Goal: Contribute content: Contribute content

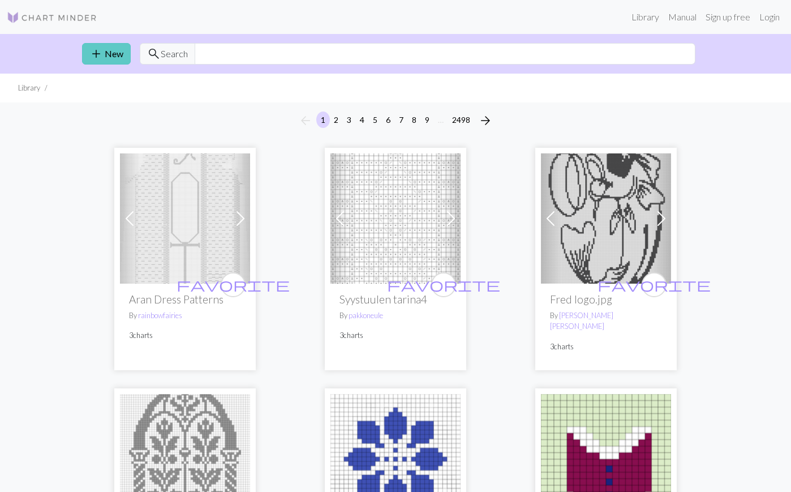
click at [119, 57] on link "add New" at bounding box center [106, 54] width 49 height 22
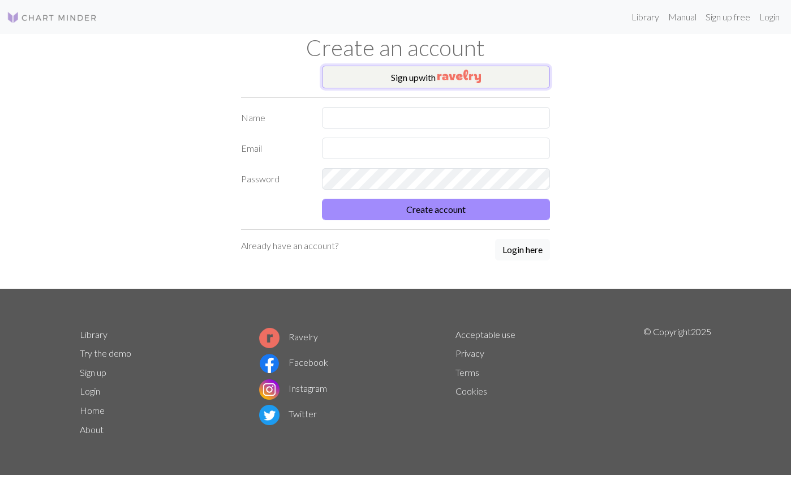
click at [403, 72] on button "Sign up with" at bounding box center [436, 77] width 229 height 23
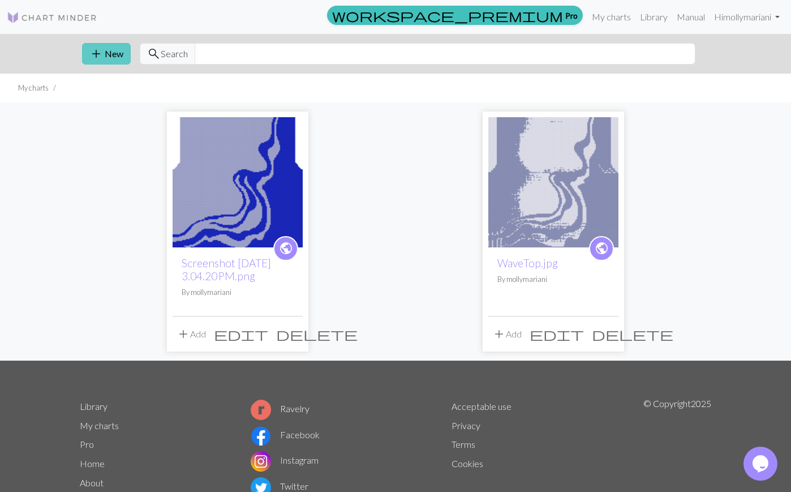
click at [112, 55] on button "add New" at bounding box center [106, 54] width 49 height 22
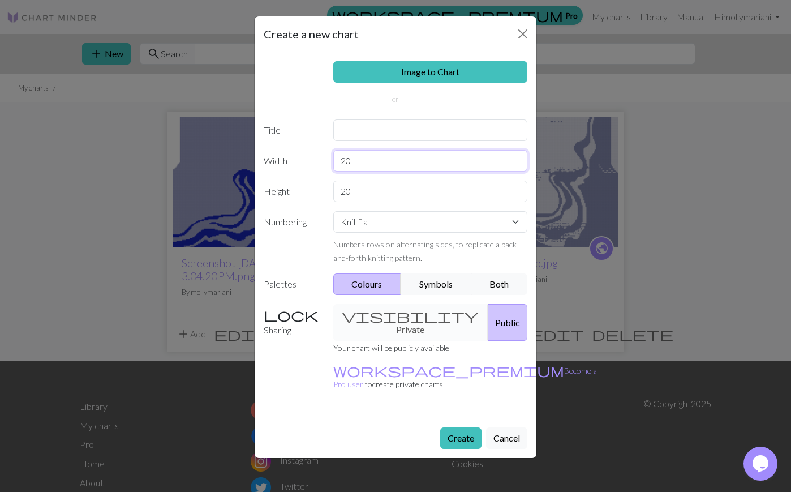
click at [402, 160] on input "20" at bounding box center [430, 161] width 195 height 22
type input "2"
type input "60"
type input "240"
click at [412, 282] on button "Symbols" at bounding box center [436, 284] width 71 height 22
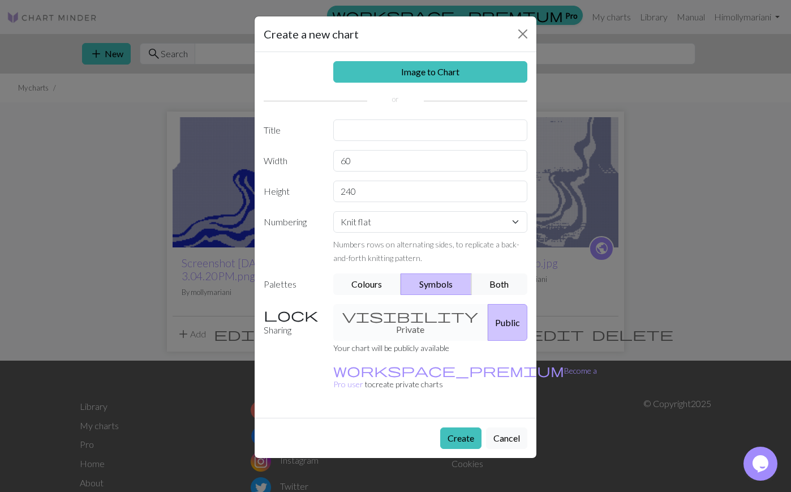
click at [372, 281] on button "Colours" at bounding box center [367, 284] width 68 height 22
click at [455, 427] on button "Create" at bounding box center [460, 438] width 41 height 22
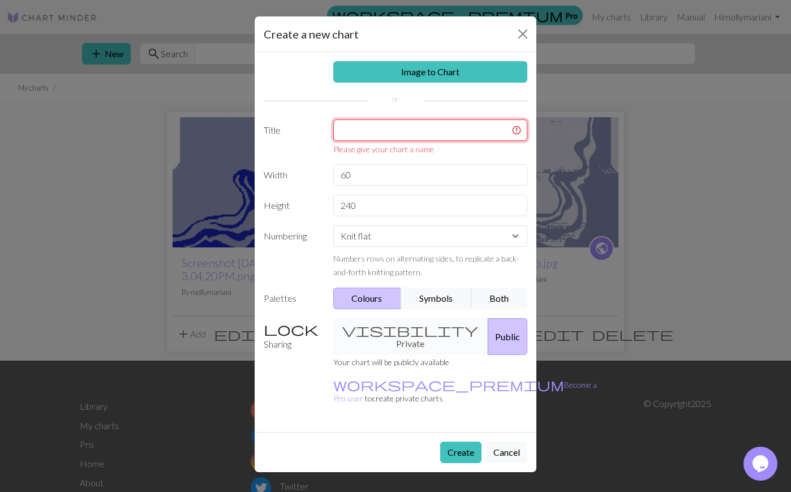
click at [425, 138] on input "text" at bounding box center [430, 130] width 195 height 22
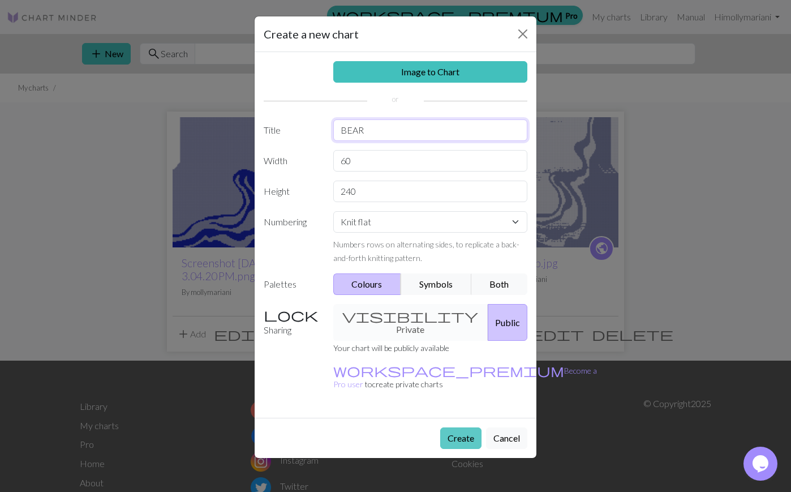
type input "BEAR"
click at [454, 427] on button "Create" at bounding box center [460, 438] width 41 height 22
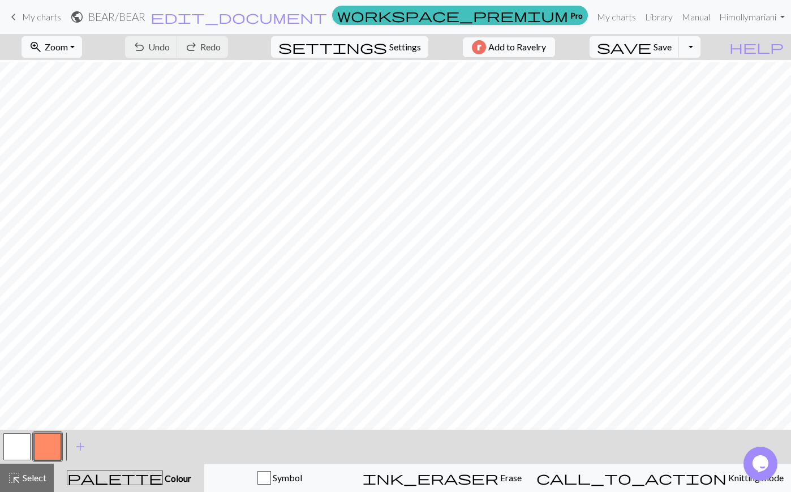
scroll to position [1028, 0]
click at [26, 10] on link "keyboard_arrow_left My charts" at bounding box center [34, 16] width 54 height 19
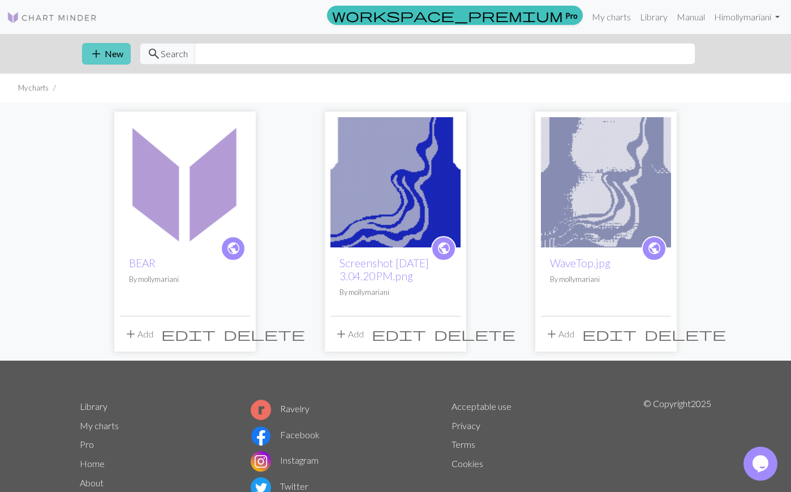
click at [115, 51] on button "add New" at bounding box center [106, 54] width 49 height 22
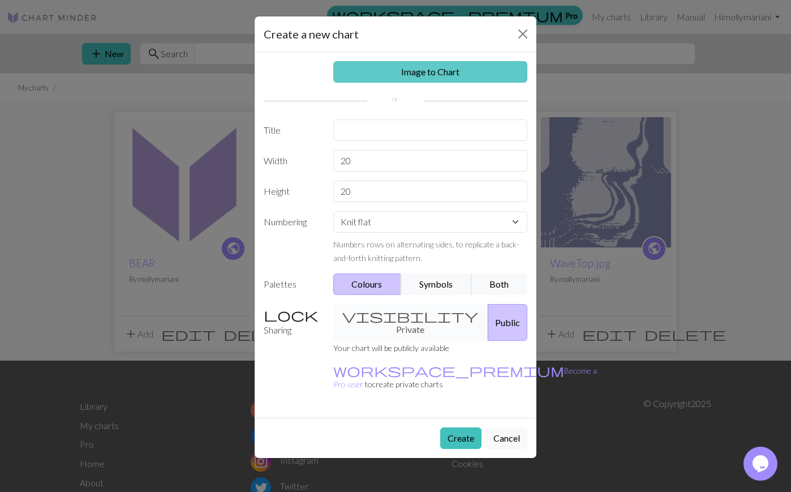
click at [438, 68] on link "Image to Chart" at bounding box center [430, 72] width 195 height 22
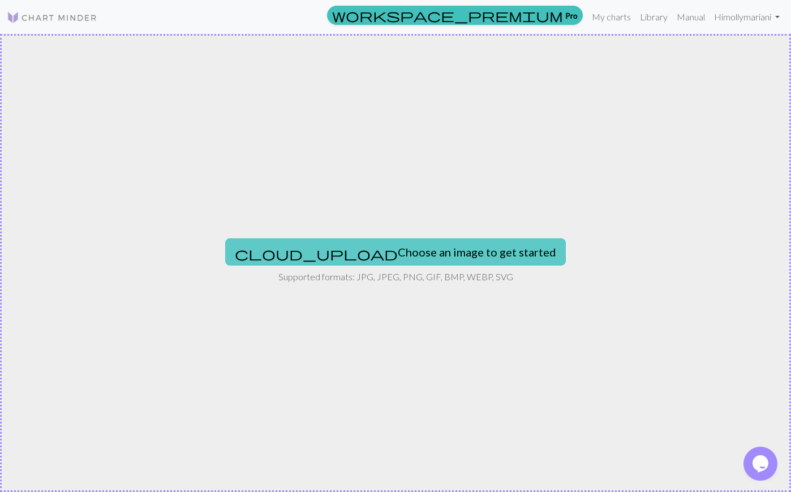
click at [389, 249] on button "cloud_upload Choose an image to get started" at bounding box center [395, 251] width 341 height 27
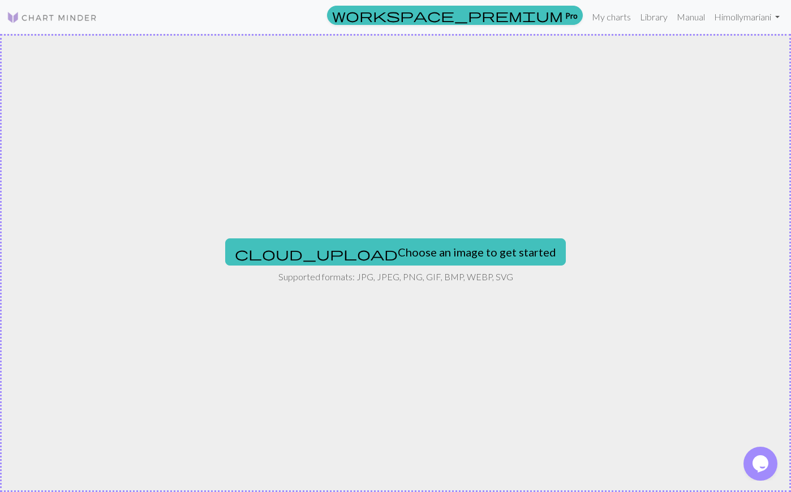
type input "C:\fakepath\Screenshot [DATE] 9.26.41 AM.png"
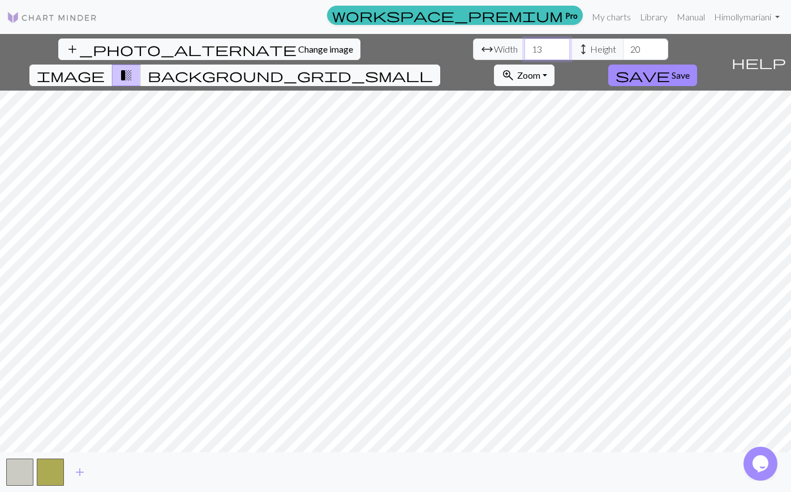
click at [525, 42] on input "13" at bounding box center [547, 49] width 45 height 22
click at [525, 45] on input "13" at bounding box center [547, 49] width 45 height 22
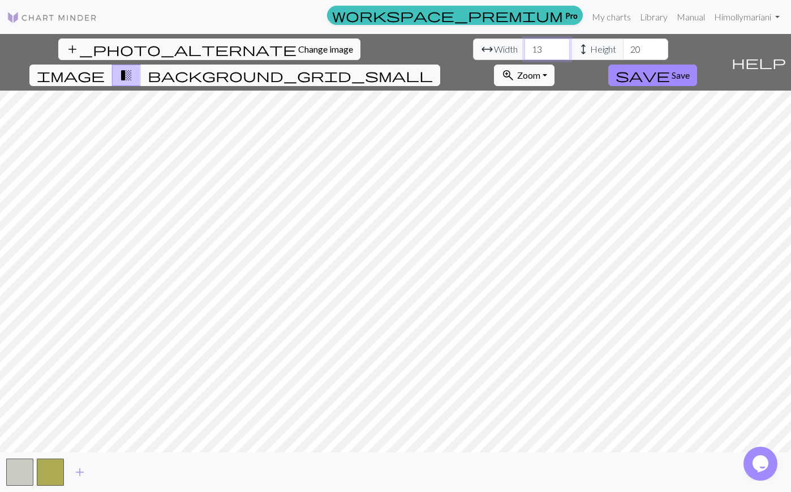
click at [525, 45] on input "13" at bounding box center [547, 49] width 45 height 22
type input "40"
click at [623, 47] on input "20" at bounding box center [645, 49] width 45 height 22
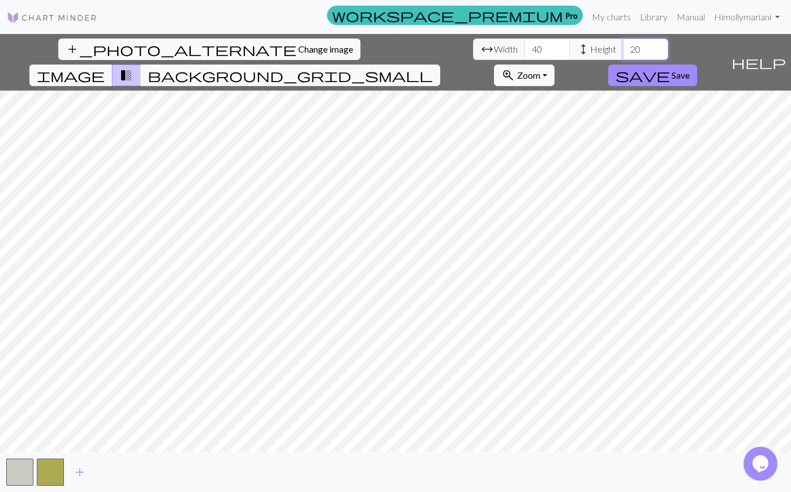
click at [623, 47] on input "20" at bounding box center [645, 49] width 45 height 22
type input "2"
type input "8"
type input "7"
click at [525, 50] on input "40" at bounding box center [547, 49] width 45 height 22
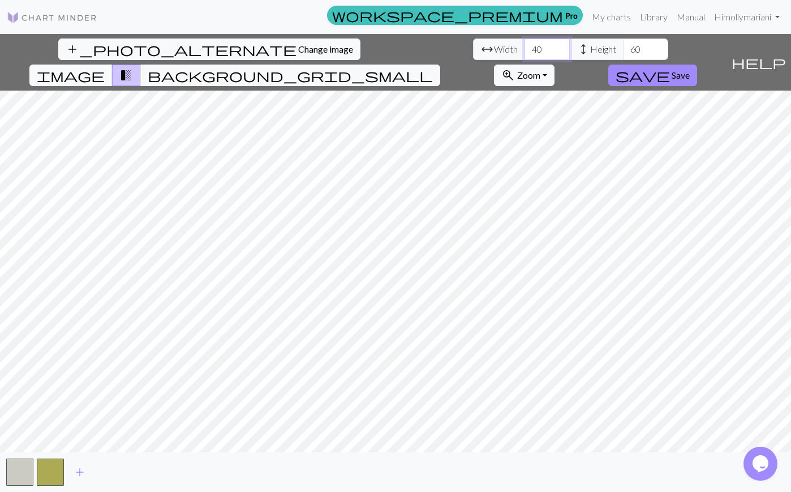
click at [525, 50] on input "40" at bounding box center [547, 49] width 45 height 22
click at [372, 36] on div "add_photo_alternate Change image arrow_range Width 40 height Height 60 image tr…" at bounding box center [363, 62] width 727 height 57
click at [48, 473] on button "button" at bounding box center [50, 471] width 27 height 27
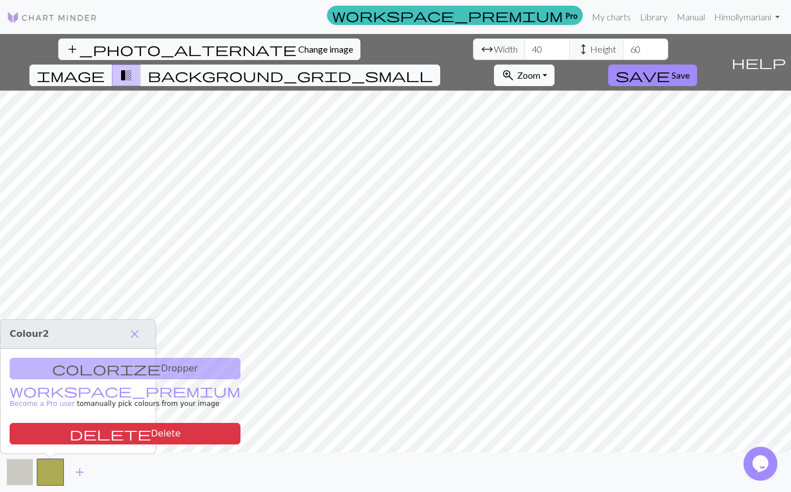
click at [15, 468] on button "button" at bounding box center [19, 471] width 27 height 27
click at [433, 67] on span "background_grid_small" at bounding box center [290, 75] width 285 height 16
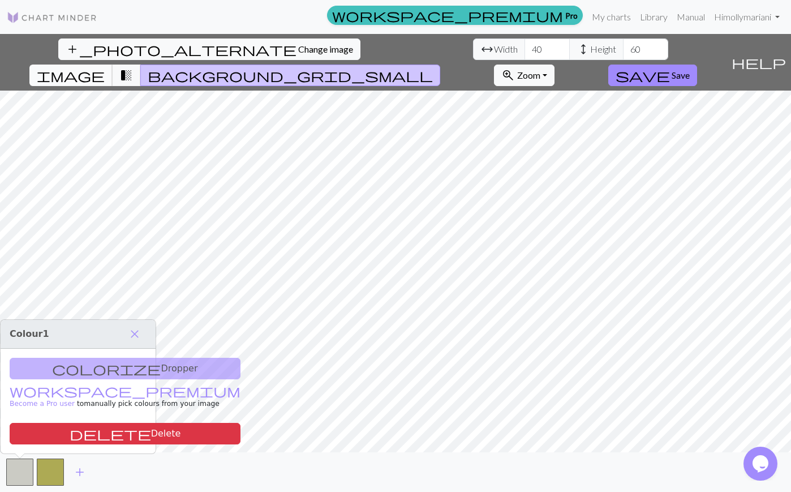
click at [113, 65] on button "image" at bounding box center [70, 76] width 83 height 22
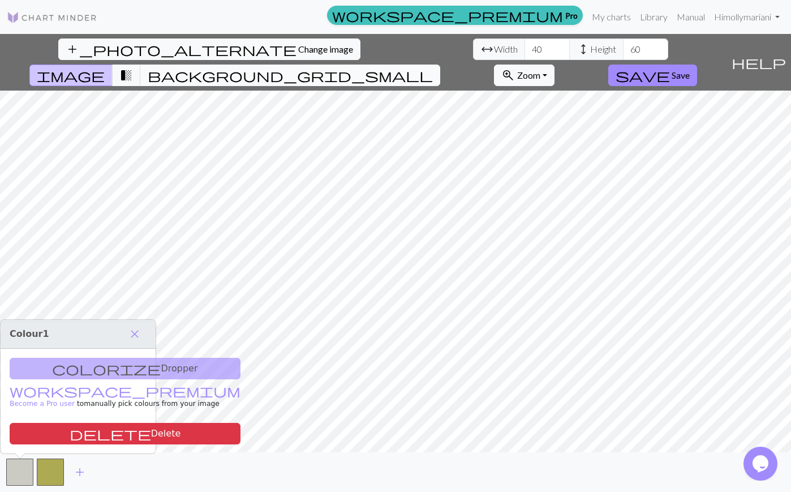
click at [433, 67] on span "background_grid_small" at bounding box center [290, 75] width 285 height 16
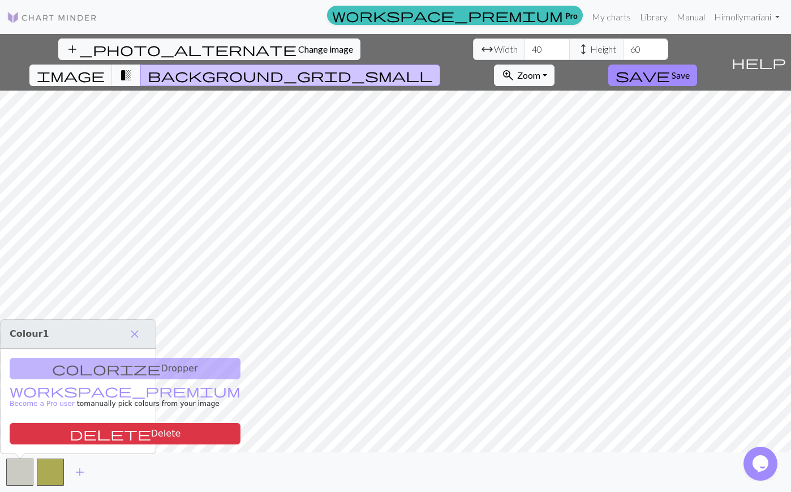
click at [133, 67] on span "transition_fade" at bounding box center [126, 75] width 14 height 16
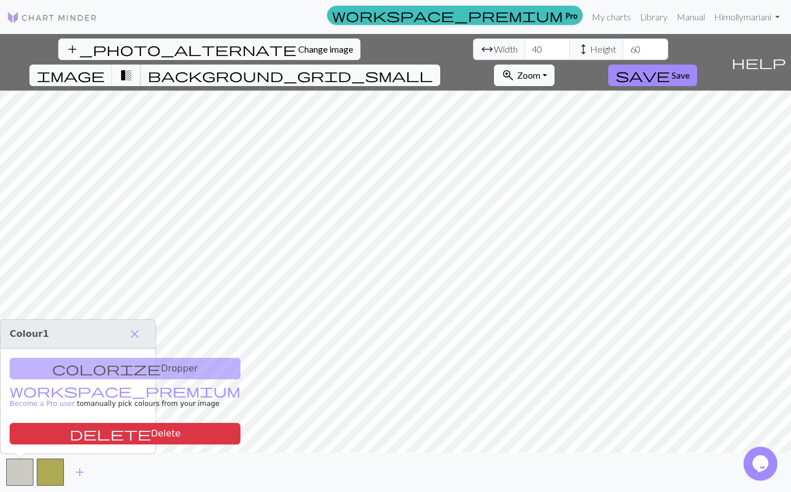
click at [141, 65] on button "transition_fade" at bounding box center [126, 76] width 29 height 22
click at [105, 67] on span "image" at bounding box center [71, 75] width 68 height 16
click at [433, 67] on span "background_grid_small" at bounding box center [290, 75] width 285 height 16
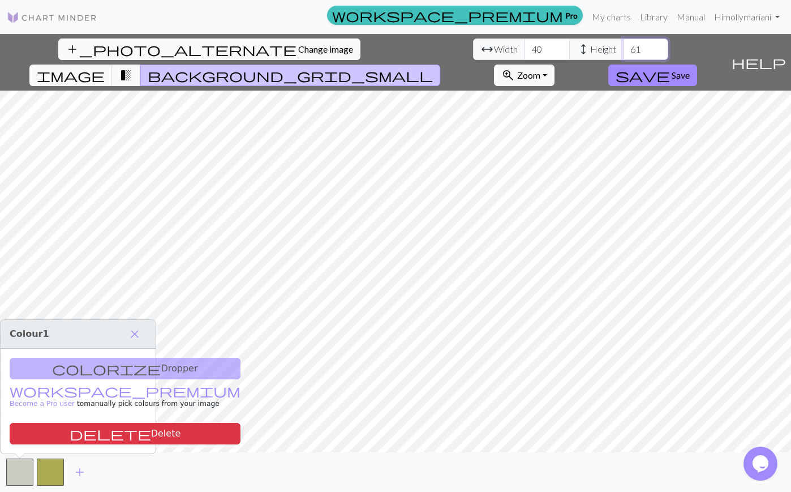
click at [623, 46] on input "61" at bounding box center [645, 49] width 45 height 22
click at [623, 46] on input "62" at bounding box center [645, 49] width 45 height 22
click at [623, 46] on input "63" at bounding box center [645, 49] width 45 height 22
click at [623, 46] on input "64" at bounding box center [645, 49] width 45 height 22
click at [623, 46] on input "65" at bounding box center [645, 49] width 45 height 22
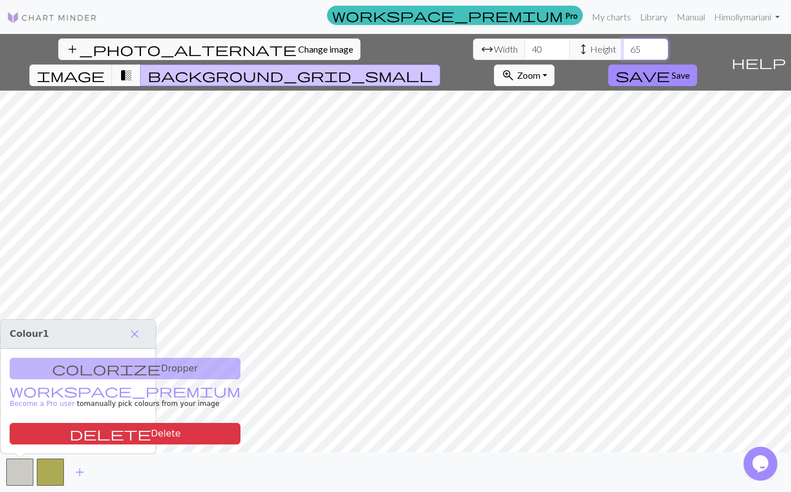
click at [623, 57] on input "65" at bounding box center [645, 49] width 45 height 22
click at [623, 56] on input "65" at bounding box center [645, 49] width 45 height 22
click at [623, 52] on input "64" at bounding box center [645, 49] width 45 height 22
click at [623, 52] on input "63" at bounding box center [645, 49] width 45 height 22
click at [623, 52] on input "62" at bounding box center [645, 49] width 45 height 22
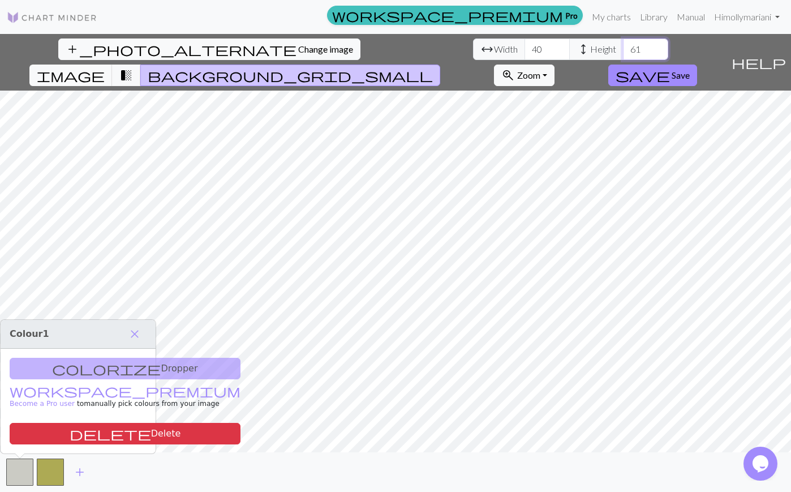
click at [623, 52] on input "61" at bounding box center [645, 49] width 45 height 22
click at [623, 52] on input "60" at bounding box center [645, 49] width 45 height 22
click at [623, 52] on input "59" at bounding box center [645, 49] width 45 height 22
click at [623, 52] on input "58" at bounding box center [645, 49] width 45 height 22
click at [623, 43] on input "59" at bounding box center [645, 49] width 45 height 22
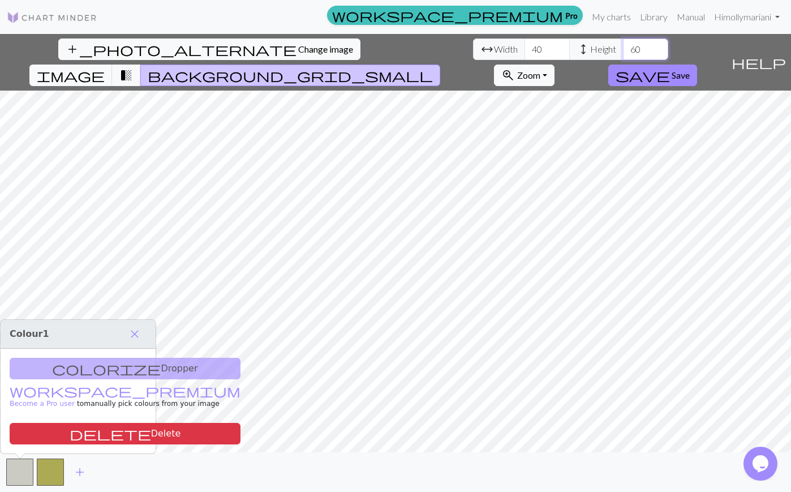
click at [623, 43] on input "60" at bounding box center [645, 49] width 45 height 22
click at [623, 43] on input "61" at bounding box center [645, 49] width 45 height 22
type input "60"
click at [623, 49] on input "60" at bounding box center [645, 49] width 45 height 22
click at [525, 53] on input "40" at bounding box center [547, 49] width 45 height 22
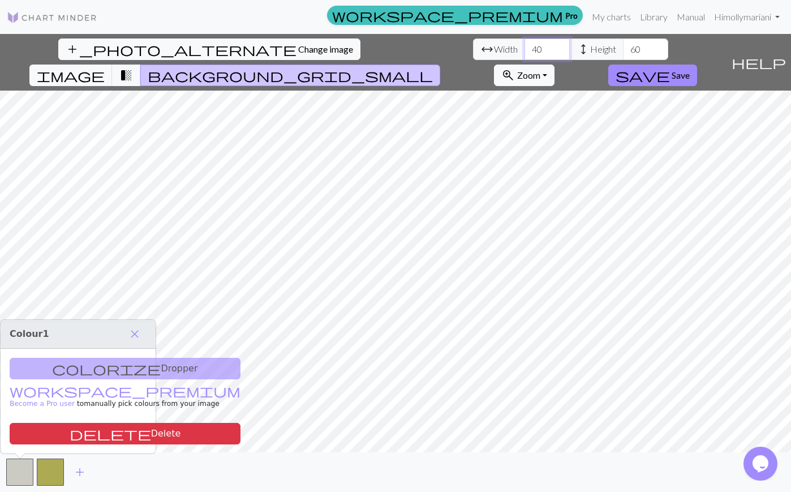
click at [525, 53] on input "40" at bounding box center [547, 49] width 45 height 22
type input "5"
type input "30"
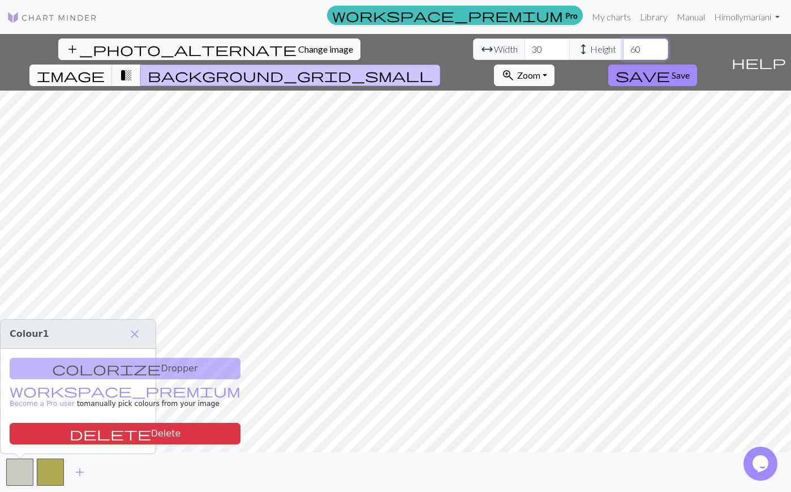
click at [623, 45] on input "60" at bounding box center [645, 49] width 45 height 22
type input "3"
type input "50"
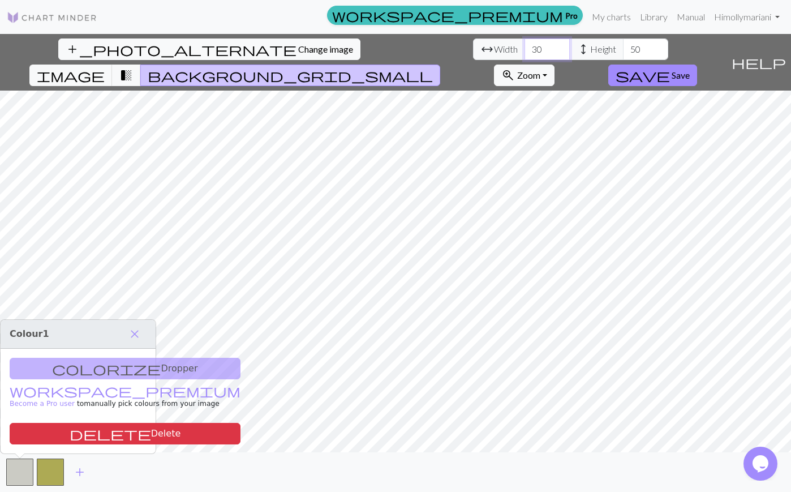
click at [525, 49] on input "30" at bounding box center [547, 49] width 45 height 22
click at [525, 48] on input "38" at bounding box center [547, 49] width 45 height 22
click at [525, 48] on input "39" at bounding box center [547, 49] width 45 height 22
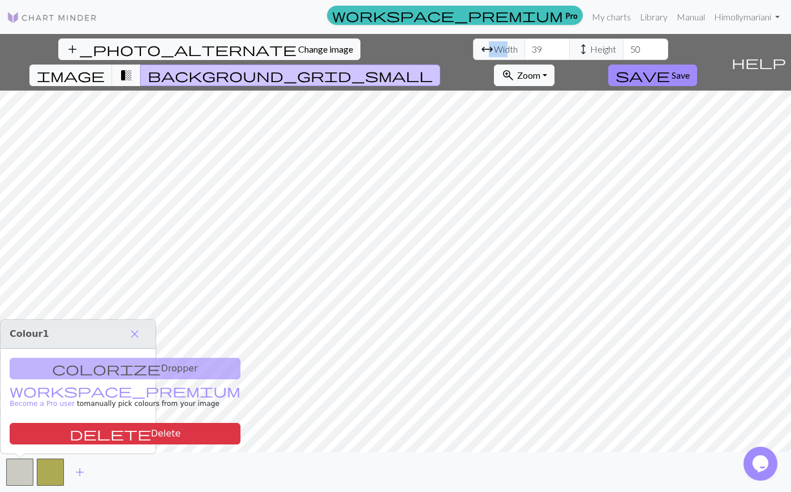
drag, startPoint x: 190, startPoint y: 55, endPoint x: 199, endPoint y: 55, distance: 9.6
click at [473, 55] on span "arrow_range Width" at bounding box center [499, 49] width 52 height 22
click at [494, 55] on span "Width" at bounding box center [506, 49] width 24 height 14
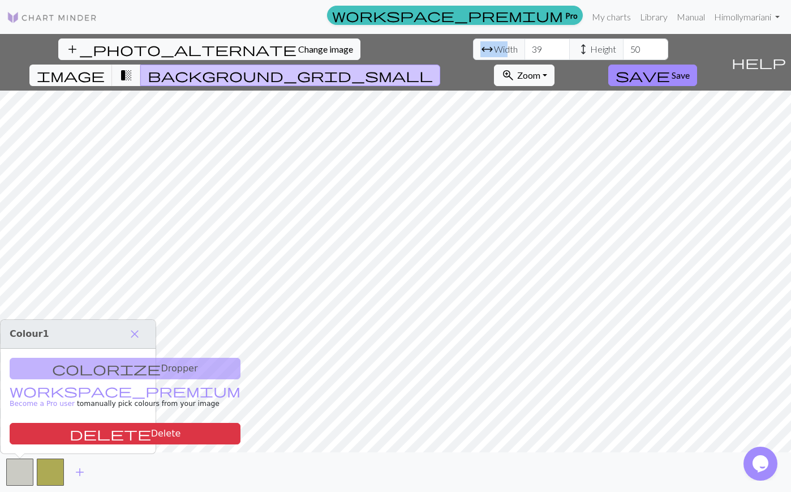
click at [494, 55] on span "Width" at bounding box center [506, 49] width 24 height 14
click at [525, 45] on input "39" at bounding box center [547, 49] width 45 height 22
type input "50"
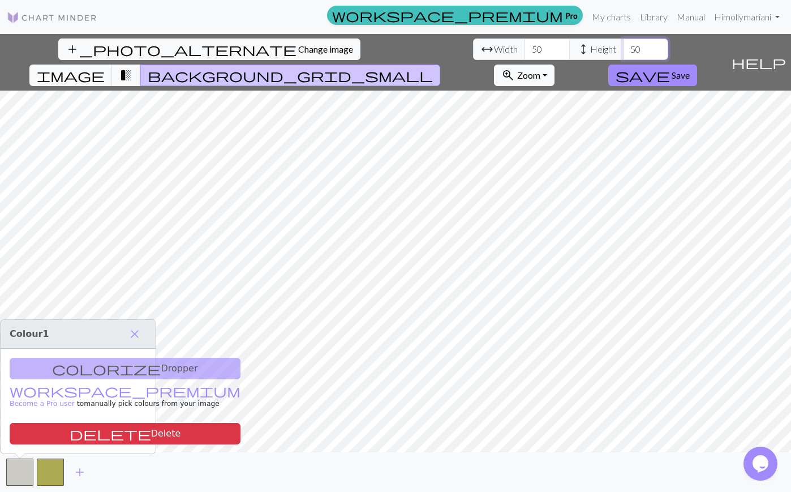
click at [623, 54] on input "50" at bounding box center [645, 49] width 45 height 22
click at [623, 45] on input "59" at bounding box center [645, 49] width 45 height 22
click at [623, 45] on input "60" at bounding box center [645, 49] width 45 height 22
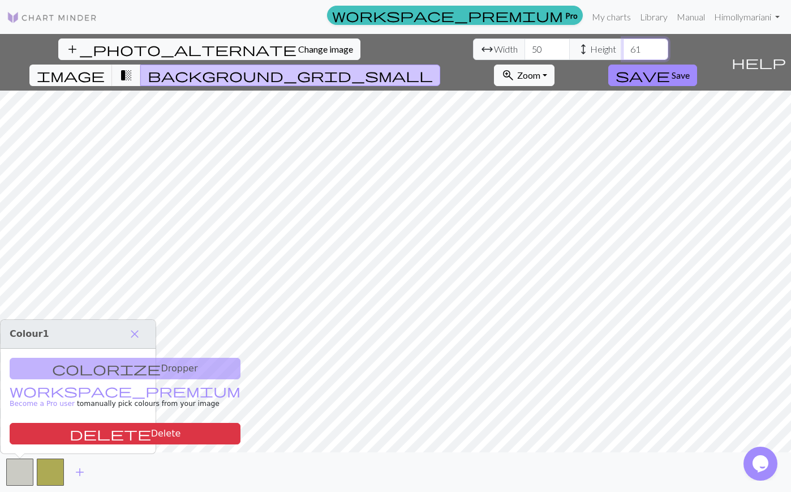
click at [623, 45] on input "61" at bounding box center [645, 49] width 45 height 22
click at [623, 45] on input "62" at bounding box center [645, 49] width 45 height 22
click at [623, 45] on input "63" at bounding box center [645, 49] width 45 height 22
click at [623, 45] on input "64" at bounding box center [645, 49] width 45 height 22
click at [623, 45] on input "70" at bounding box center [645, 49] width 45 height 22
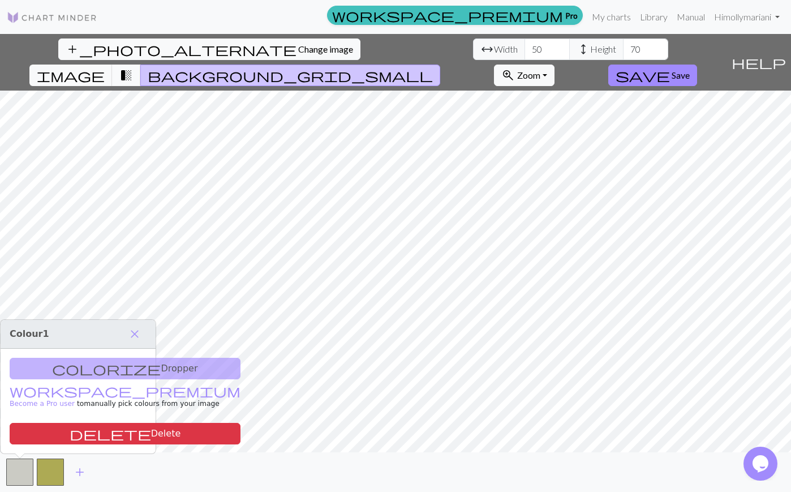
click at [133, 67] on span "transition_fade" at bounding box center [126, 75] width 14 height 16
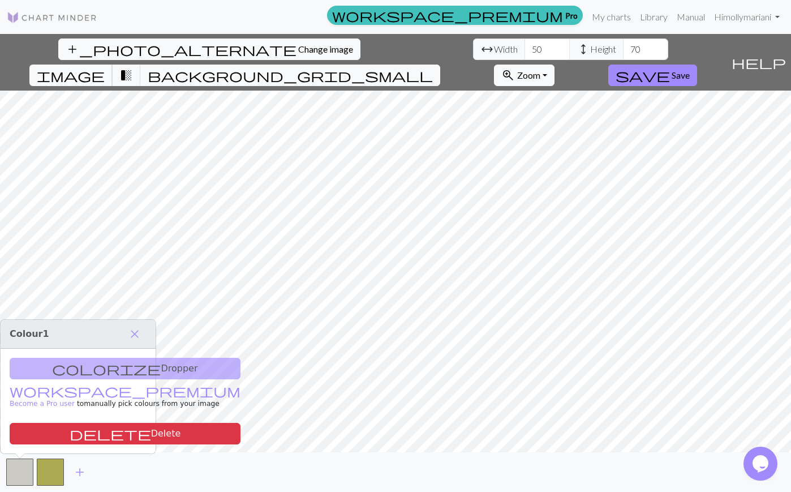
click at [105, 67] on span "image" at bounding box center [71, 75] width 68 height 16
click at [623, 53] on input "69" at bounding box center [645, 49] width 45 height 22
click at [623, 53] on input "68" at bounding box center [645, 49] width 45 height 22
click at [623, 44] on input "69" at bounding box center [645, 49] width 45 height 22
click at [623, 44] on input "70" at bounding box center [645, 49] width 45 height 22
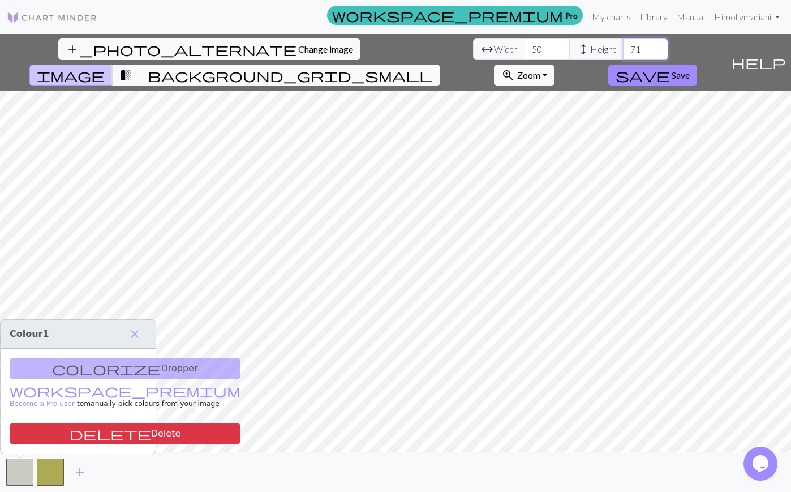
click at [623, 44] on input "71" at bounding box center [645, 49] width 45 height 22
click at [623, 44] on input "72" at bounding box center [645, 49] width 45 height 22
click at [623, 44] on input "73" at bounding box center [645, 49] width 45 height 22
click at [623, 44] on input "74" at bounding box center [645, 49] width 45 height 22
click at [623, 55] on input "73" at bounding box center [645, 49] width 45 height 22
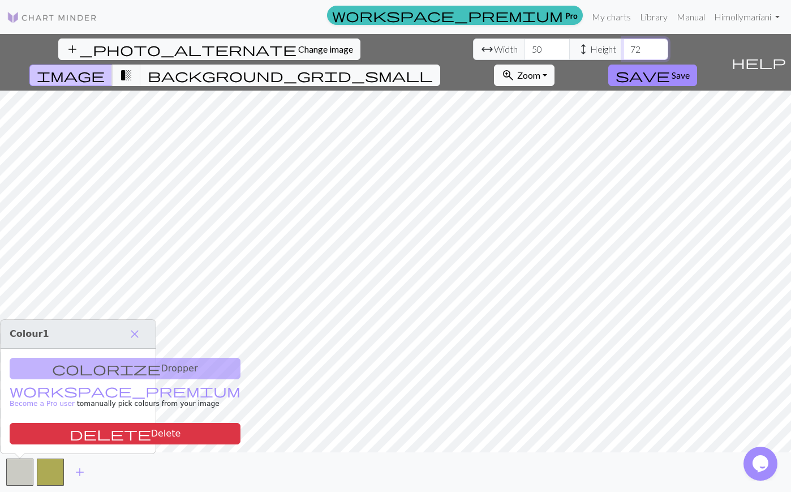
type input "72"
click at [623, 54] on input "72" at bounding box center [645, 49] width 45 height 22
click at [433, 67] on span "background_grid_small" at bounding box center [290, 75] width 285 height 16
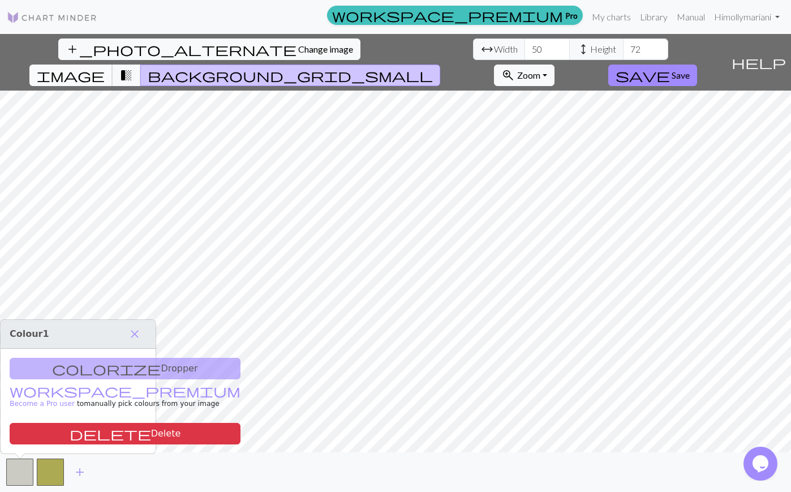
click at [105, 67] on span "image" at bounding box center [71, 75] width 68 height 16
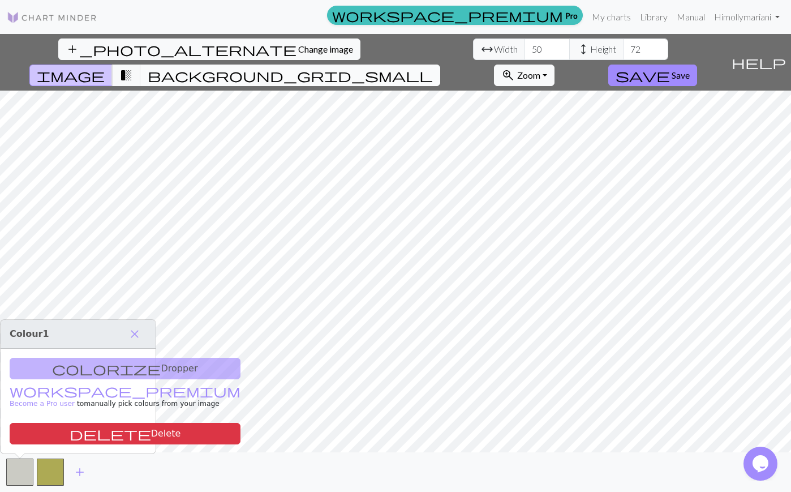
click at [433, 67] on span "background_grid_small" at bounding box center [290, 75] width 285 height 16
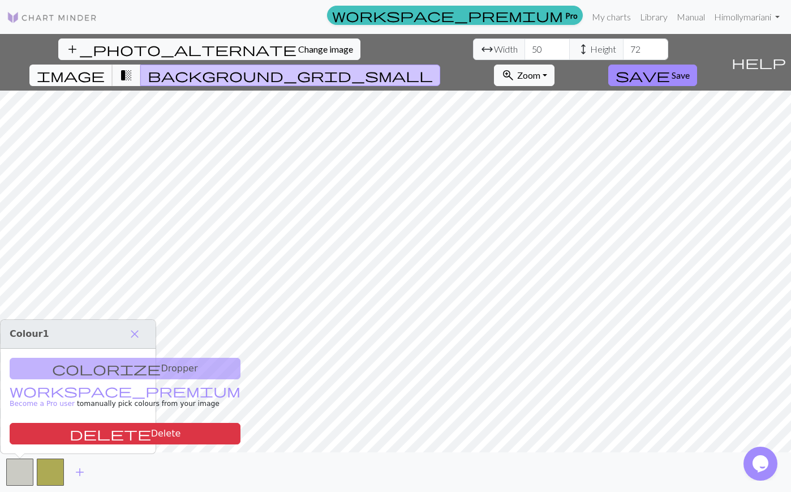
click at [105, 67] on span "image" at bounding box center [71, 75] width 68 height 16
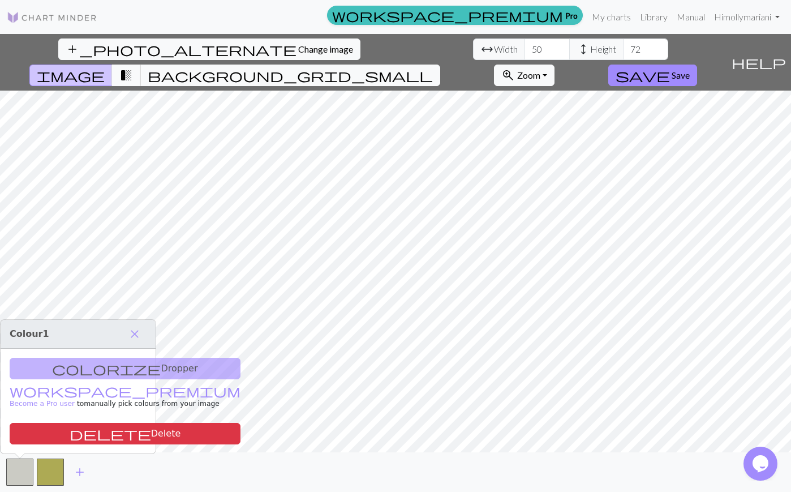
click at [133, 67] on span "transition_fade" at bounding box center [126, 75] width 14 height 16
click at [105, 67] on span "image" at bounding box center [71, 75] width 68 height 16
click at [440, 65] on button "background_grid_small" at bounding box center [290, 76] width 300 height 22
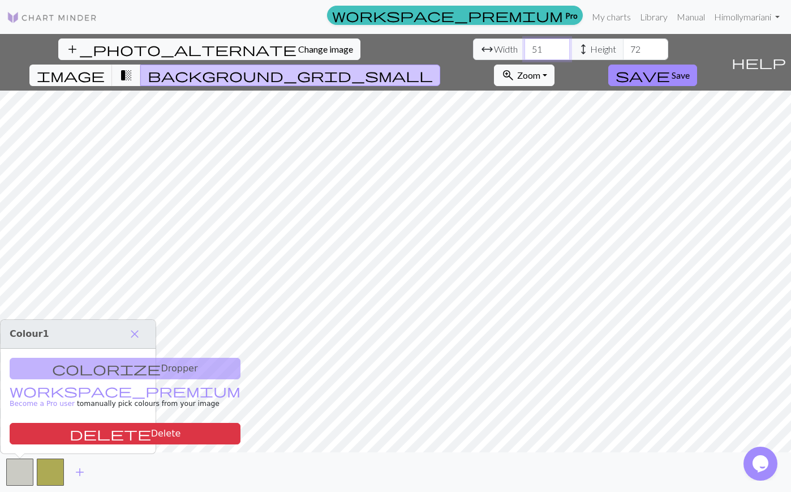
click at [525, 46] on input "51" at bounding box center [547, 49] width 45 height 22
click at [525, 46] on input "52" at bounding box center [547, 49] width 45 height 22
click at [525, 46] on input "53" at bounding box center [547, 49] width 45 height 22
click at [525, 46] on input "54" at bounding box center [547, 49] width 45 height 22
click at [525, 46] on input "55" at bounding box center [547, 49] width 45 height 22
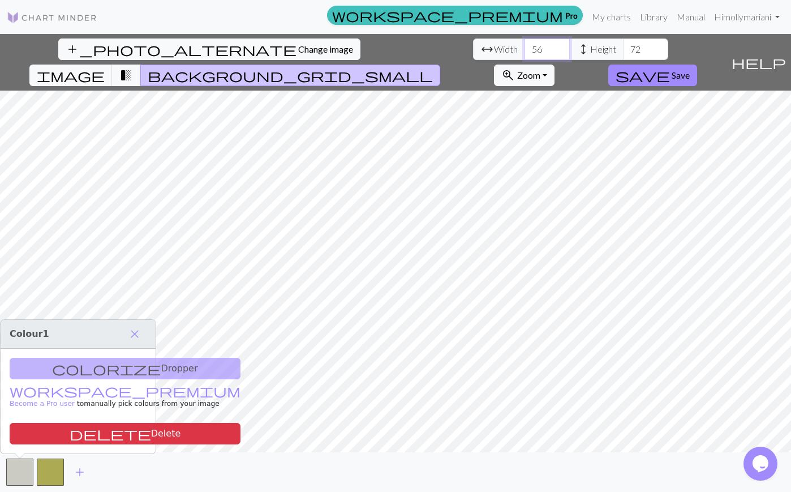
click at [525, 46] on input "56" at bounding box center [547, 49] width 45 height 22
click at [525, 46] on input "57" at bounding box center [547, 49] width 45 height 22
click at [525, 46] on input "58" at bounding box center [547, 49] width 45 height 22
click at [525, 46] on input "59" at bounding box center [547, 49] width 45 height 22
click at [525, 46] on input "60" at bounding box center [547, 49] width 45 height 22
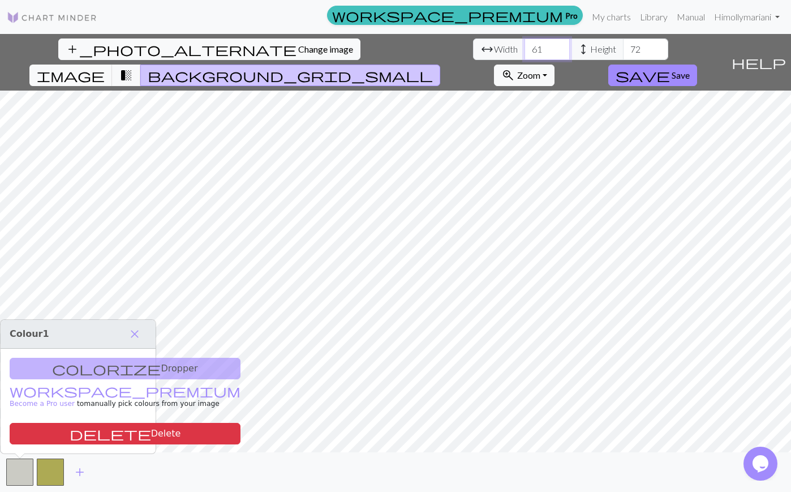
click at [525, 46] on input "61" at bounding box center [547, 49] width 45 height 22
click at [525, 46] on input "64" at bounding box center [547, 49] width 45 height 22
click at [525, 46] on input "65" at bounding box center [547, 49] width 45 height 22
click at [525, 46] on input "66" at bounding box center [547, 49] width 45 height 22
click at [525, 46] on input "67" at bounding box center [547, 49] width 45 height 22
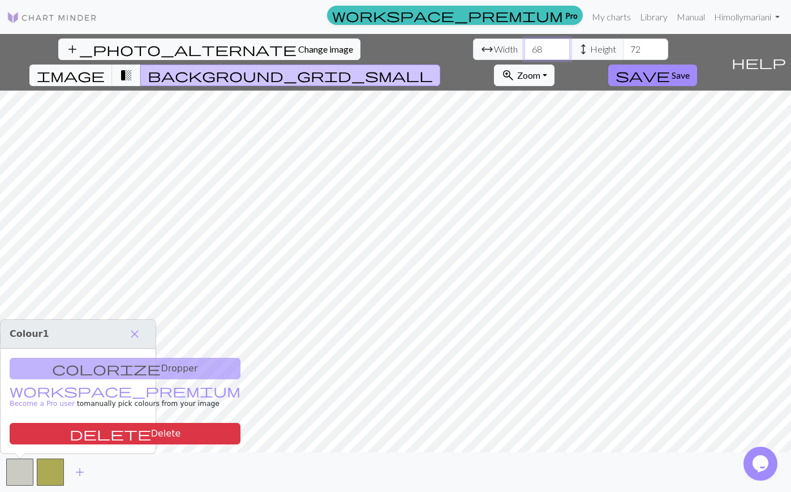
click at [525, 46] on input "68" at bounding box center [547, 49] width 45 height 22
click at [525, 46] on input "69" at bounding box center [547, 49] width 45 height 22
type input "70"
click at [525, 46] on input "70" at bounding box center [547, 49] width 45 height 22
click at [623, 46] on input "78" at bounding box center [645, 49] width 45 height 22
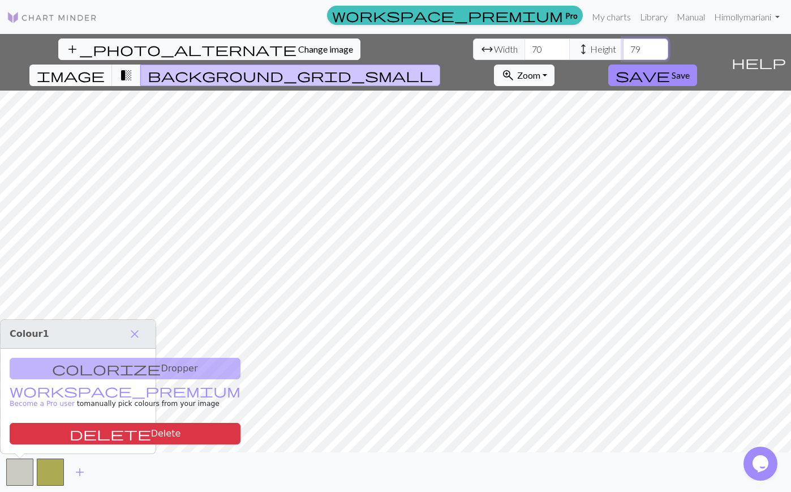
click at [623, 46] on input "79" at bounding box center [645, 49] width 45 height 22
click at [623, 46] on input "80" at bounding box center [645, 49] width 45 height 22
click at [623, 46] on input "81" at bounding box center [645, 49] width 45 height 22
click at [623, 46] on input "82" at bounding box center [645, 49] width 45 height 22
click at [623, 46] on input "83" at bounding box center [645, 49] width 45 height 22
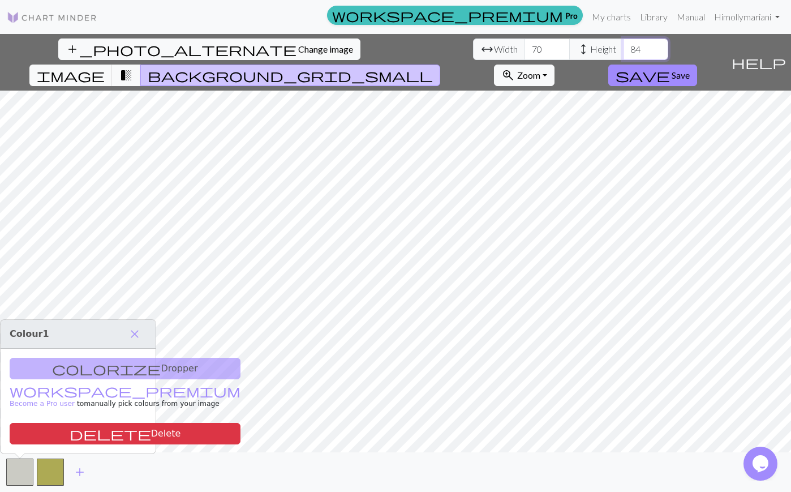
click at [623, 46] on input "84" at bounding box center [645, 49] width 45 height 22
click at [623, 46] on input "85" at bounding box center [645, 49] width 45 height 22
click at [623, 46] on input "86" at bounding box center [645, 49] width 45 height 22
click at [623, 46] on input "87" at bounding box center [645, 49] width 45 height 22
click at [623, 46] on input "88" at bounding box center [645, 49] width 45 height 22
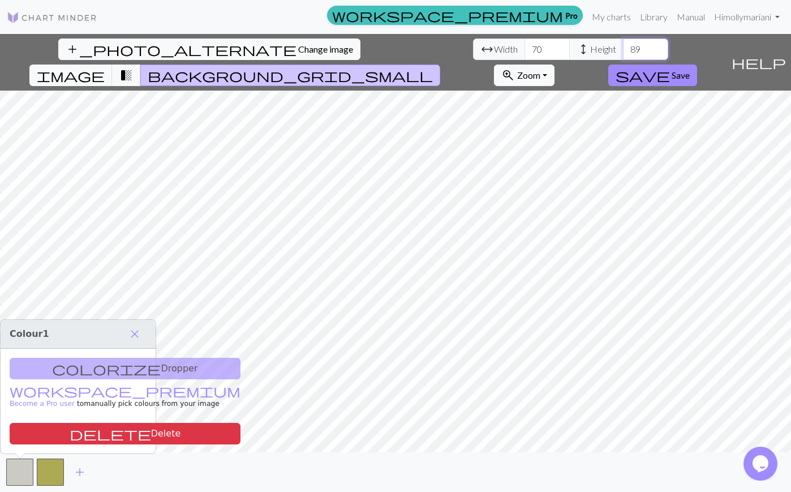
click at [623, 46] on input "89" at bounding box center [645, 49] width 45 height 22
click at [623, 46] on input "90" at bounding box center [645, 49] width 45 height 22
type input "94"
click at [623, 46] on input "94" at bounding box center [645, 49] width 45 height 22
